Goal: Browse casually

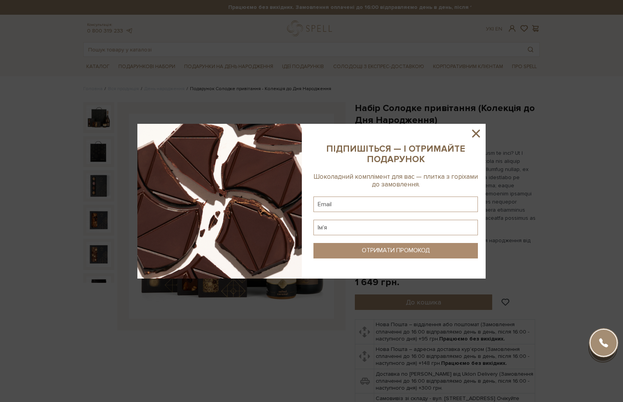
click at [467, 130] on sys-column-static at bounding box center [396, 201] width 180 height 155
click at [473, 130] on icon at bounding box center [476, 134] width 8 height 8
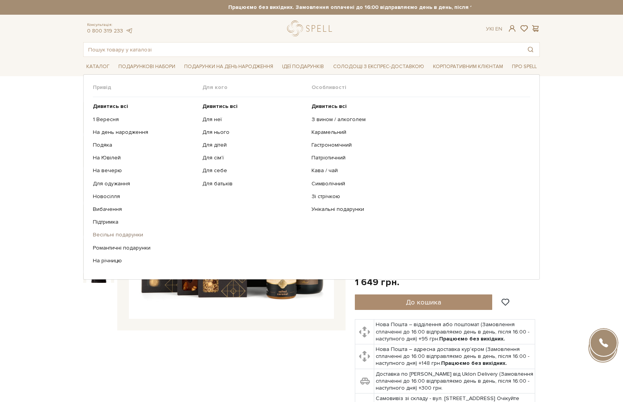
click at [121, 232] on link "Весільні подарунки" at bounding box center [145, 234] width 104 height 7
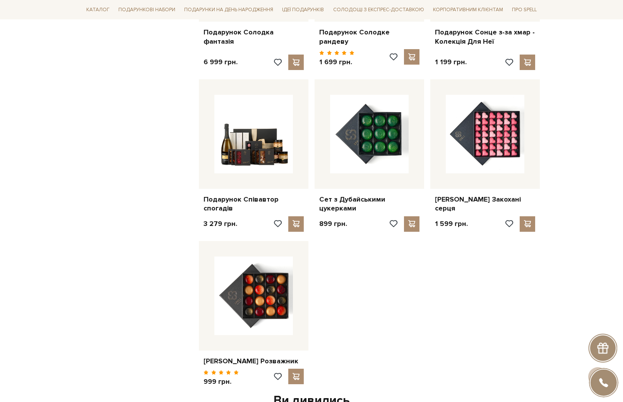
scroll to position [717, 0]
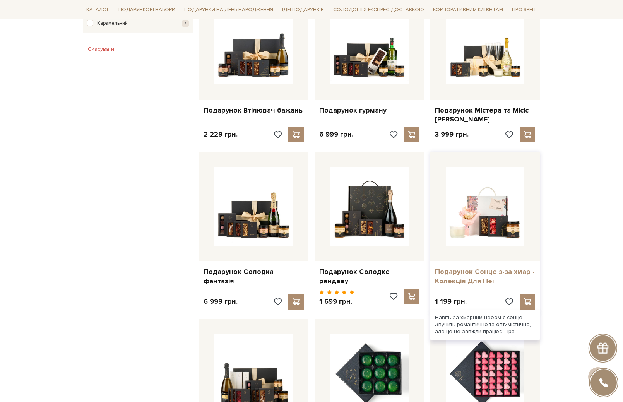
scroll to position [469, 0]
click at [461, 275] on link "Подарунок Сонце з-за хмар - Колекція Для Неї" at bounding box center [485, 276] width 100 height 18
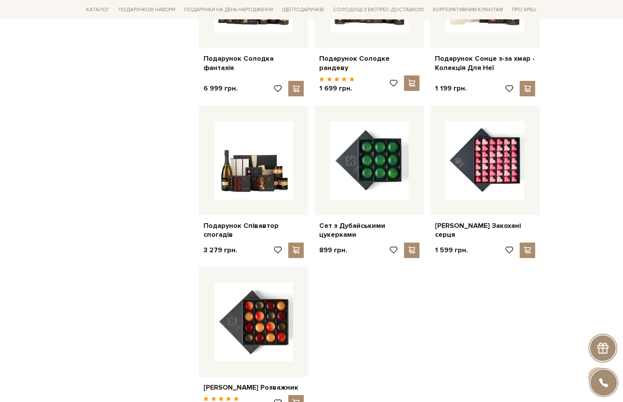
scroll to position [684, 0]
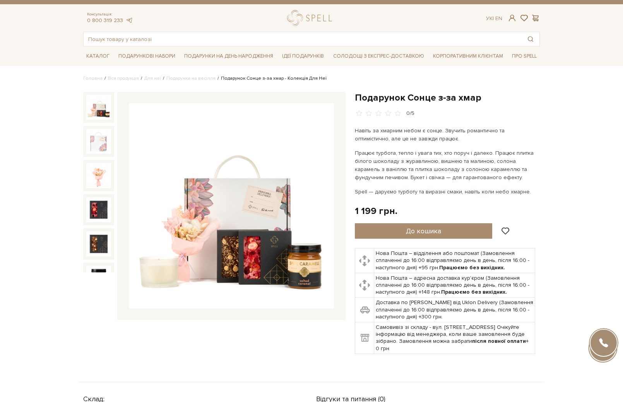
click at [191, 171] on img at bounding box center [231, 205] width 205 height 205
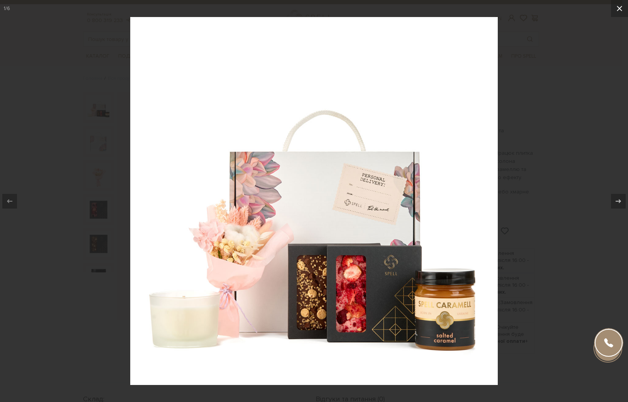
click at [615, 8] on icon at bounding box center [619, 8] width 9 height 9
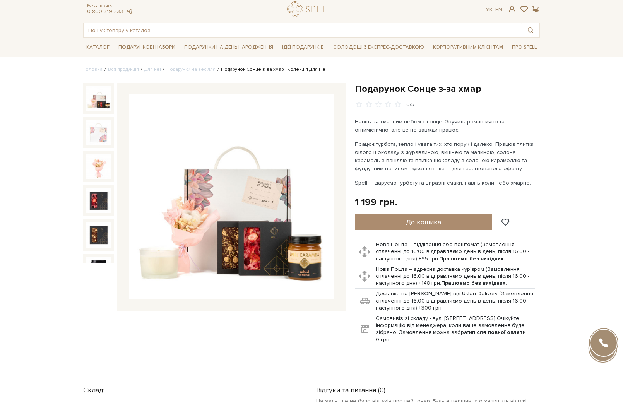
scroll to position [14, 0]
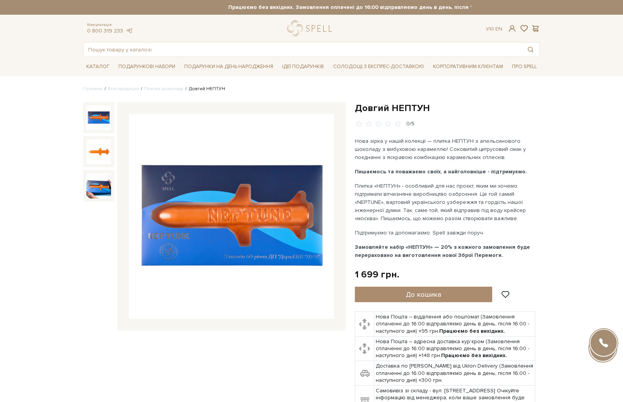
click at [454, 166] on div "Нова зірка у нашій колекції — плитка НЕПТУН з апельсинового шоколаду з вибухово…" at bounding box center [445, 198] width 181 height 122
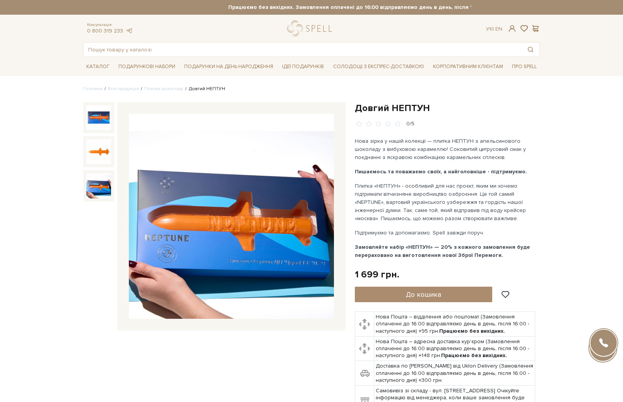
click at [94, 188] on img at bounding box center [98, 185] width 25 height 25
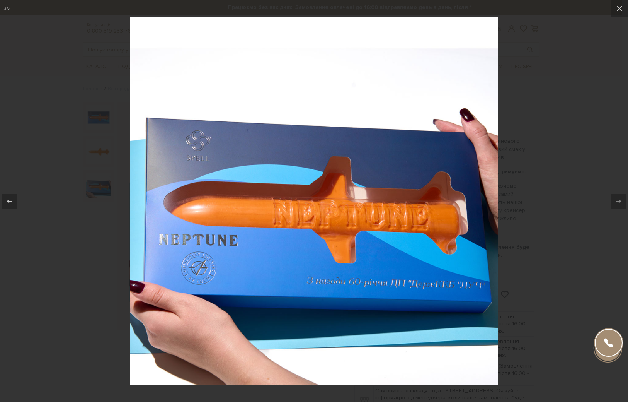
click at [450, 280] on img at bounding box center [314, 201] width 368 height 368
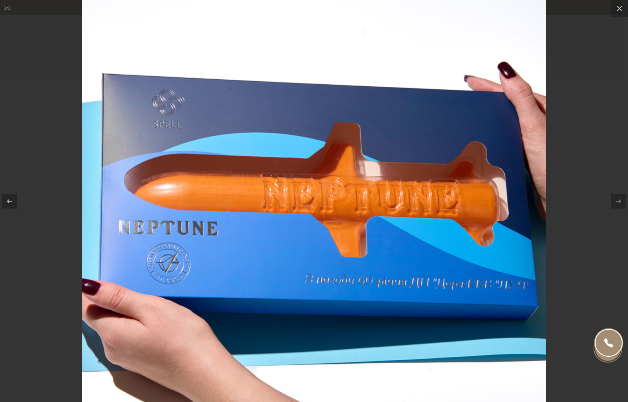
drag, startPoint x: 492, startPoint y: 324, endPoint x: 460, endPoint y: 323, distance: 31.7
click at [460, 323] on img at bounding box center [314, 179] width 464 height 464
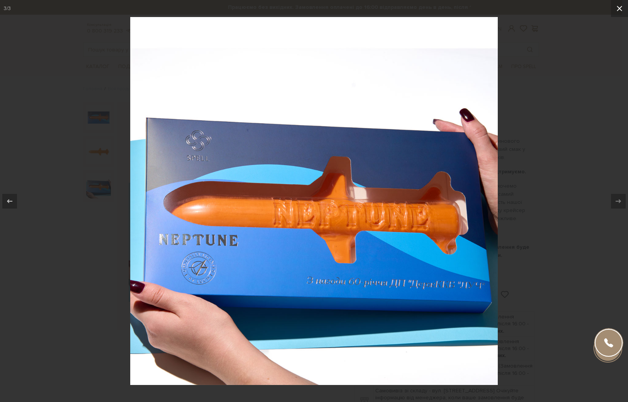
click at [622, 5] on button at bounding box center [619, 8] width 17 height 17
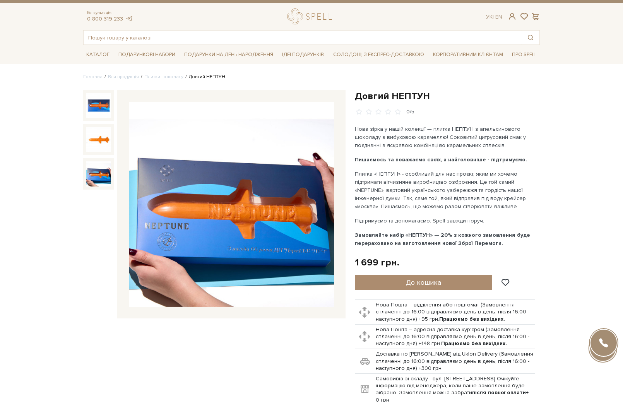
scroll to position [12, 0]
drag, startPoint x: 459, startPoint y: 243, endPoint x: 490, endPoint y: 243, distance: 30.6
click at [490, 243] on b "Замовляйте набір «НЕПТУН» — 20% з кожного замовлення буде перераховано на вигот…" at bounding box center [442, 239] width 175 height 15
click at [492, 244] on b "Замовляйте набір «НЕПТУН» — 20% з кожного замовлення буде перераховано на вигот…" at bounding box center [442, 239] width 175 height 15
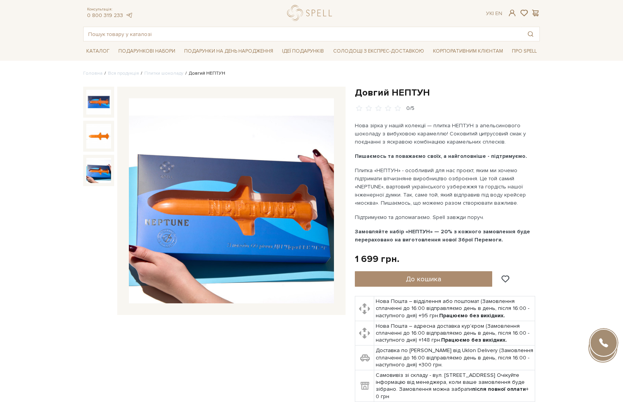
scroll to position [16, 0]
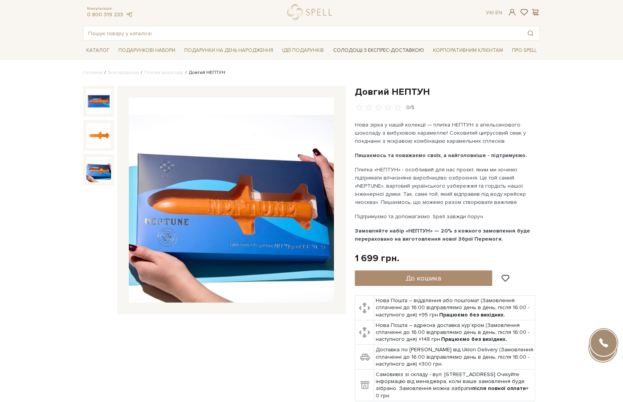
click at [415, 46] on link "Солодощі з експрес-доставкою" at bounding box center [378, 50] width 97 height 13
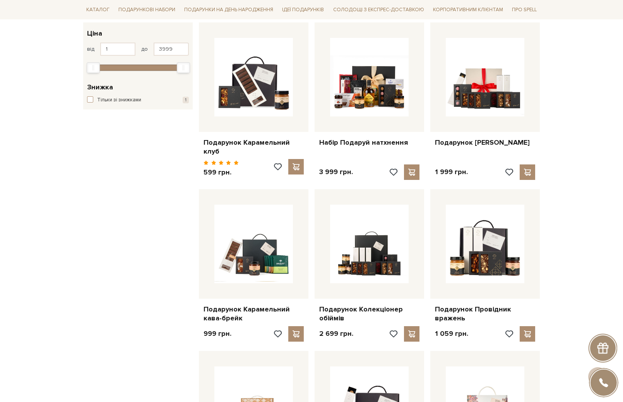
scroll to position [141, 0]
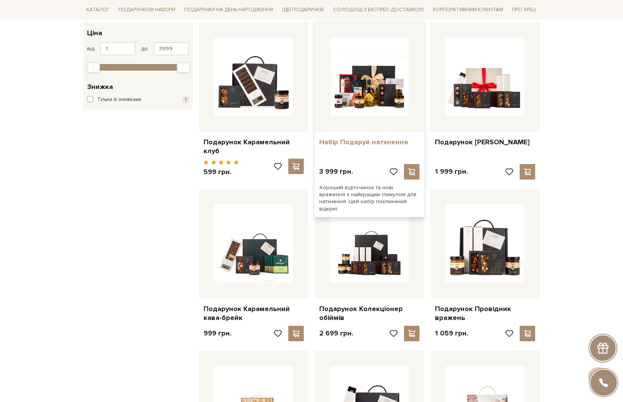
click at [375, 138] on link "Набір Подаруй натхнення" at bounding box center [369, 142] width 100 height 9
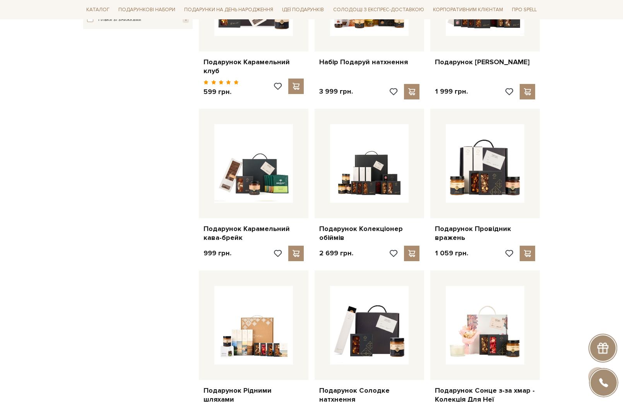
scroll to position [239, 0]
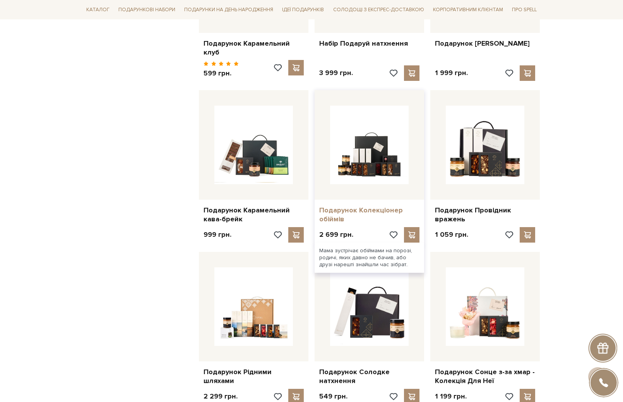
click at [365, 208] on link "Подарунок Колекціонер обіймів" at bounding box center [369, 215] width 100 height 18
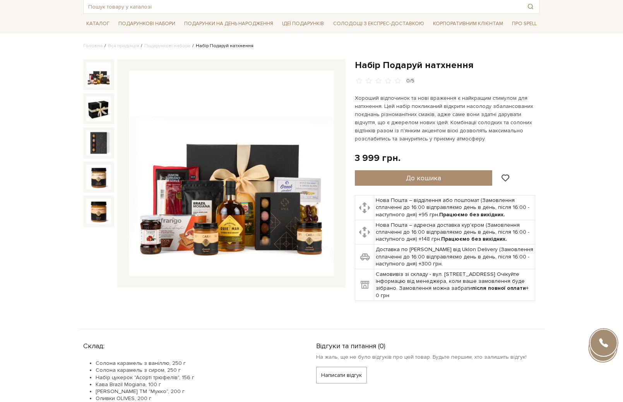
scroll to position [36, 0]
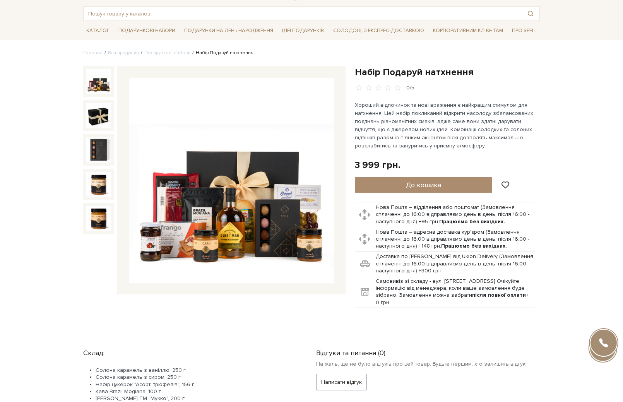
click at [264, 324] on div "Набір Подаруй натхнення 0/5" at bounding box center [312, 201] width 466 height 270
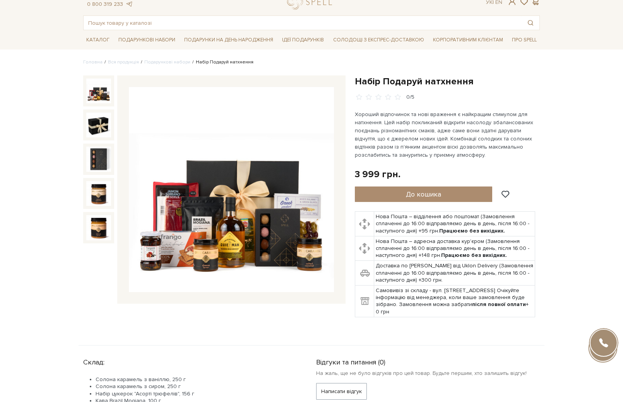
click at [467, 127] on p "Хороший відпочинок та нові враження є найкращим стимулом для натхнення. Цей наб…" at bounding box center [445, 134] width 181 height 49
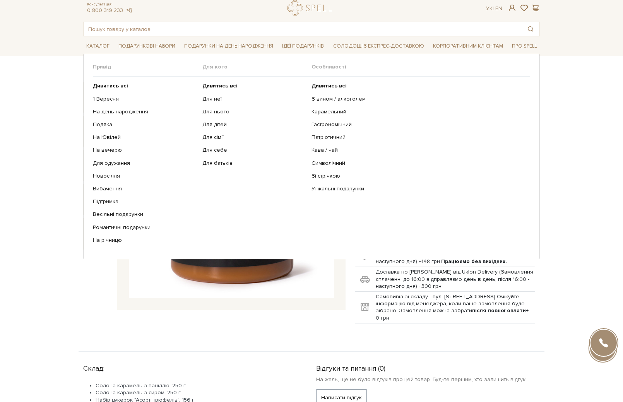
scroll to position [20, 0]
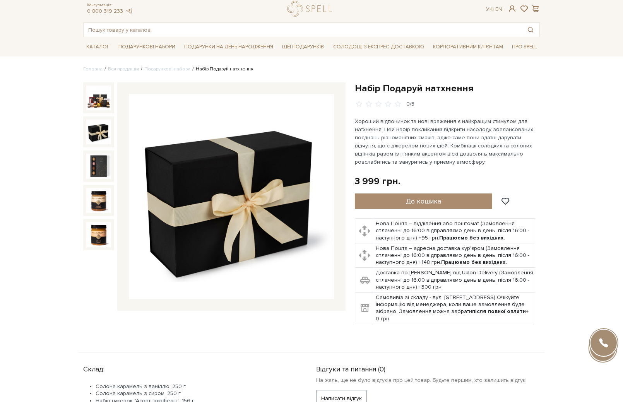
click at [105, 116] on div at bounding box center [98, 131] width 31 height 31
click at [102, 104] on img at bounding box center [98, 97] width 25 height 25
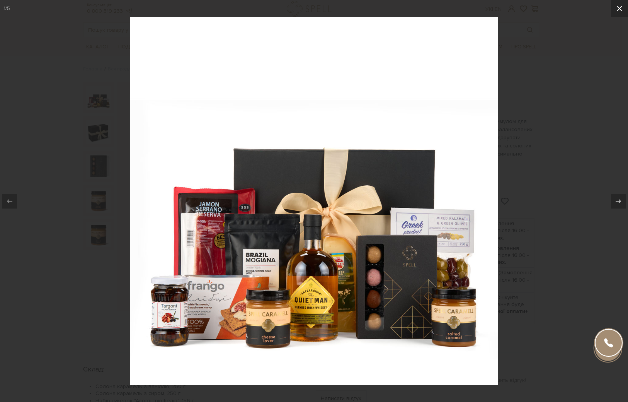
click at [622, 6] on icon at bounding box center [619, 8] width 9 height 9
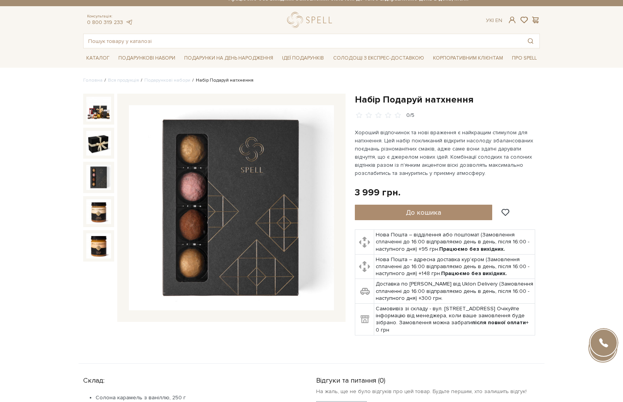
scroll to position [8, 0]
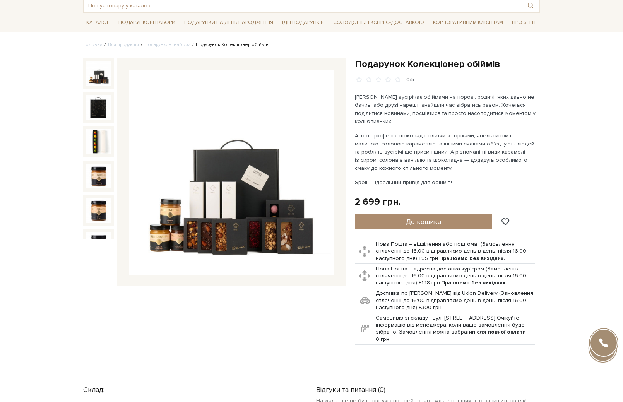
scroll to position [44, 0]
click at [259, 183] on img at bounding box center [231, 172] width 205 height 205
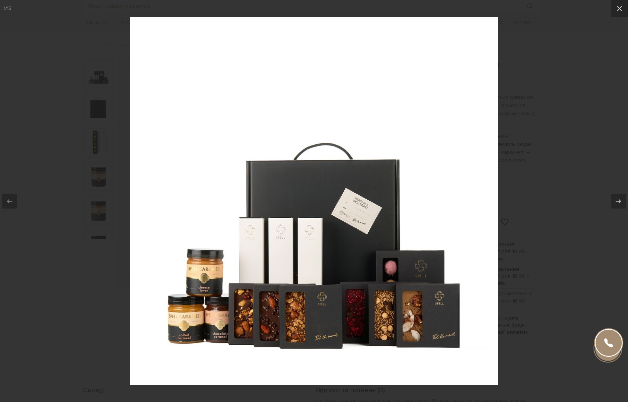
click at [367, 182] on img at bounding box center [314, 201] width 368 height 368
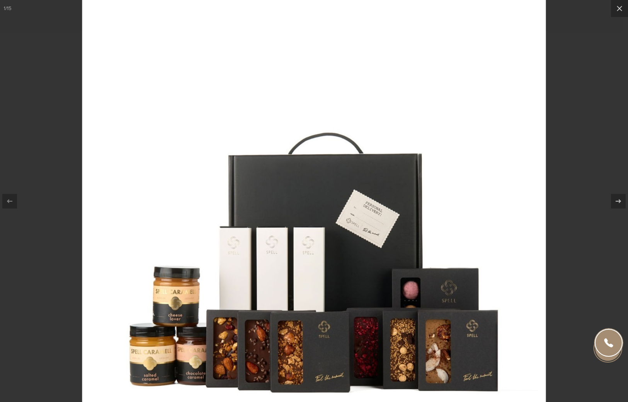
click at [365, 227] on img at bounding box center [314, 206] width 464 height 464
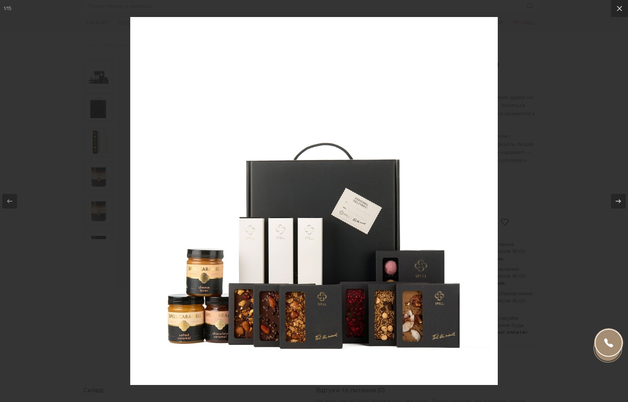
click at [537, 135] on div at bounding box center [314, 201] width 628 height 402
